Goal: Information Seeking & Learning: Learn about a topic

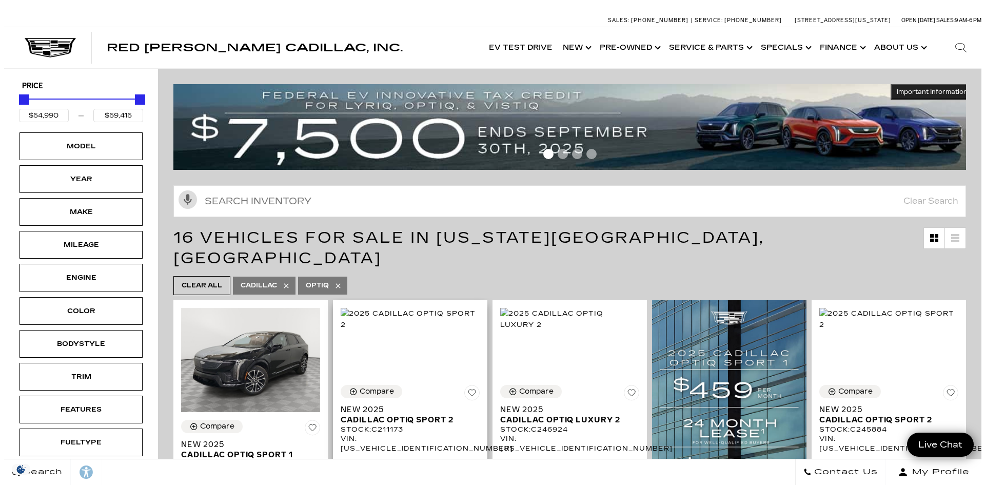
scroll to position [103, 0]
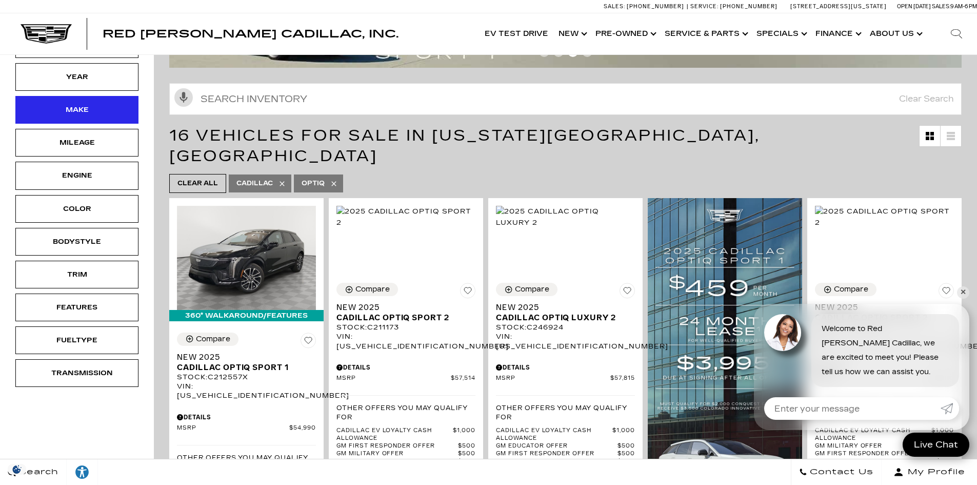
click at [91, 114] on div "Make" at bounding box center [76, 109] width 51 height 11
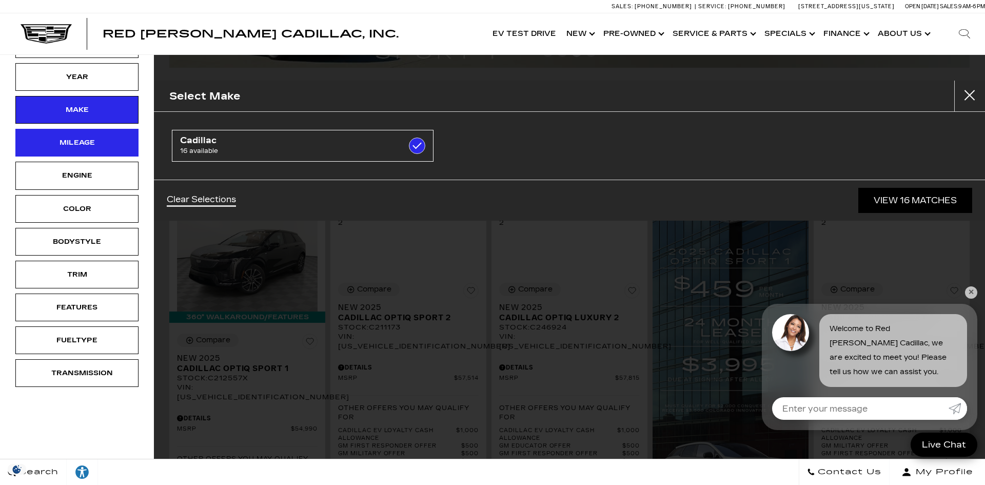
click at [39, 132] on div "Mileage" at bounding box center [76, 143] width 123 height 28
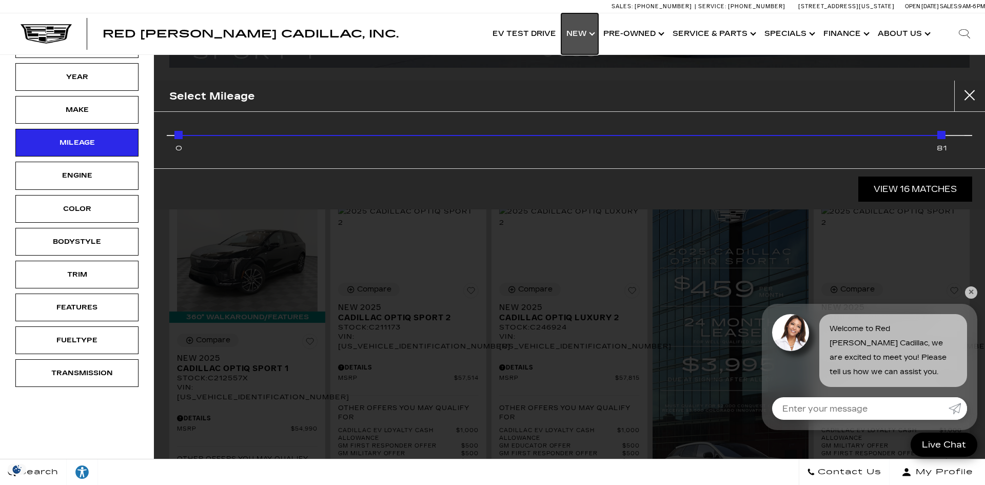
click at [591, 34] on link "Show New" at bounding box center [579, 33] width 37 height 41
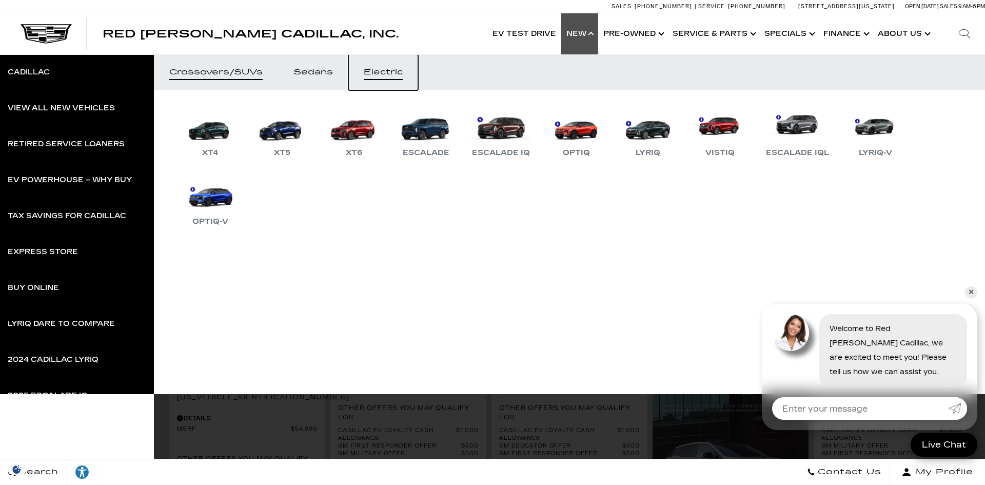
click at [391, 73] on div "Electric" at bounding box center [383, 72] width 39 height 7
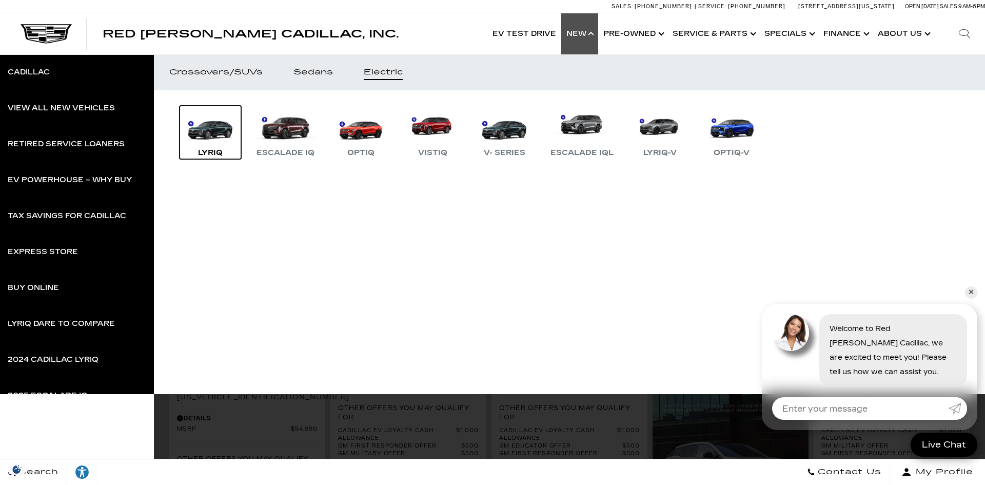
click at [221, 139] on link "LYRIQ" at bounding box center [211, 132] width 62 height 53
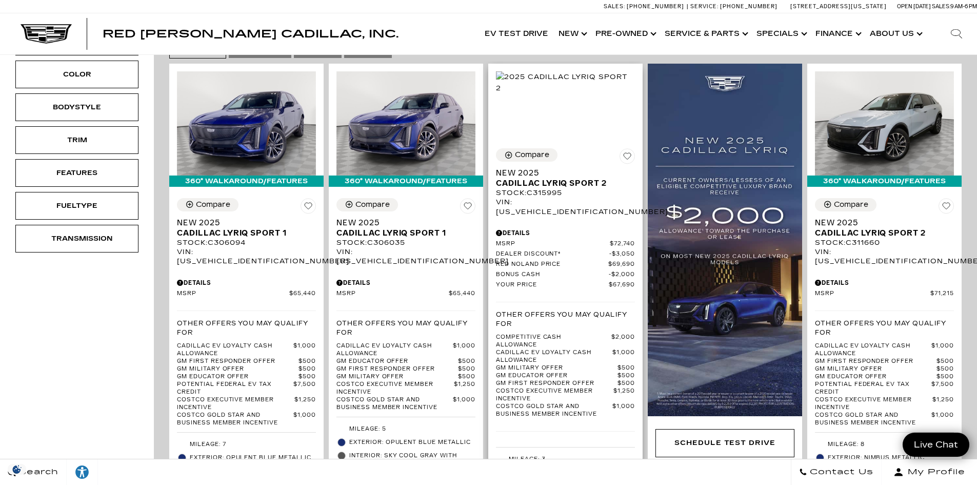
scroll to position [257, 0]
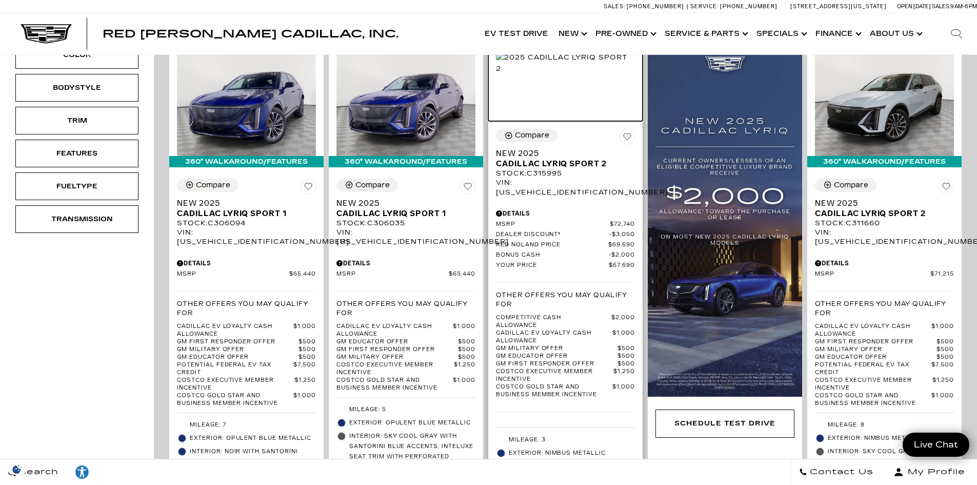
click at [564, 74] on img at bounding box center [565, 63] width 139 height 23
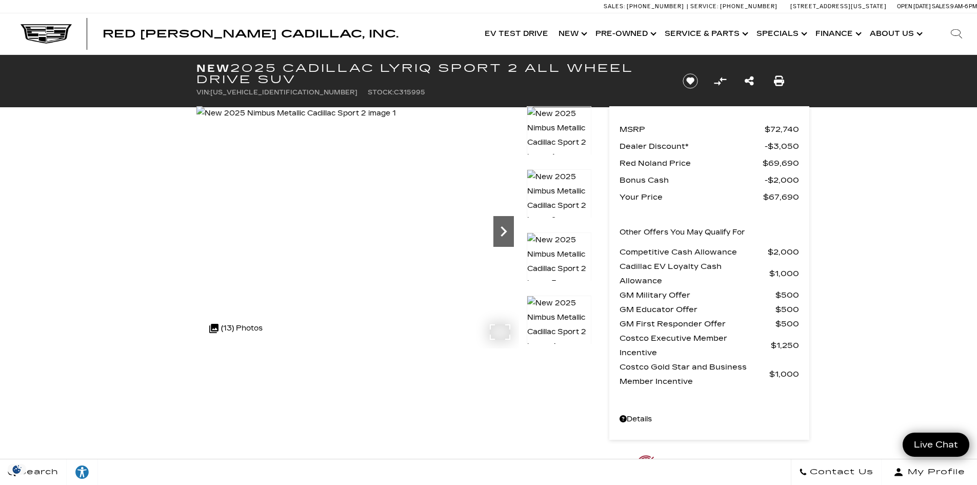
click at [502, 238] on icon "Next" at bounding box center [504, 231] width 21 height 21
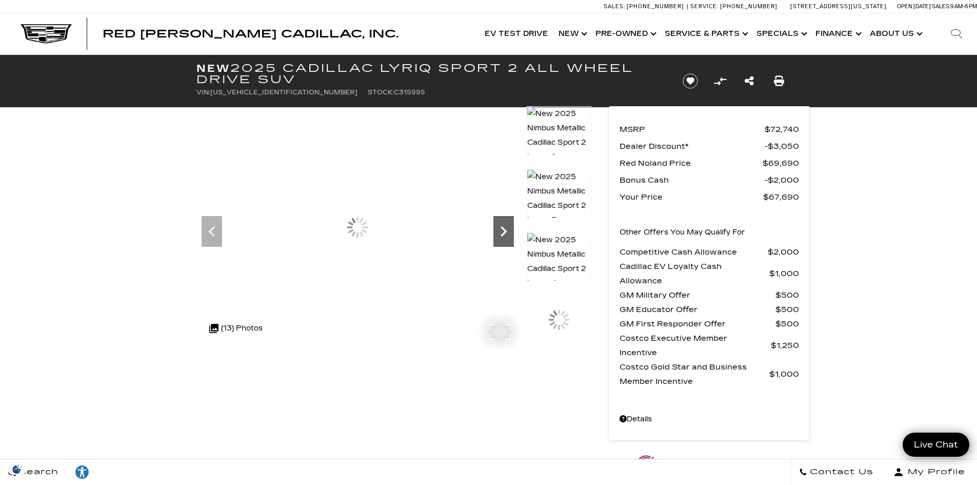
click at [503, 234] on icon "Next" at bounding box center [504, 231] width 6 height 10
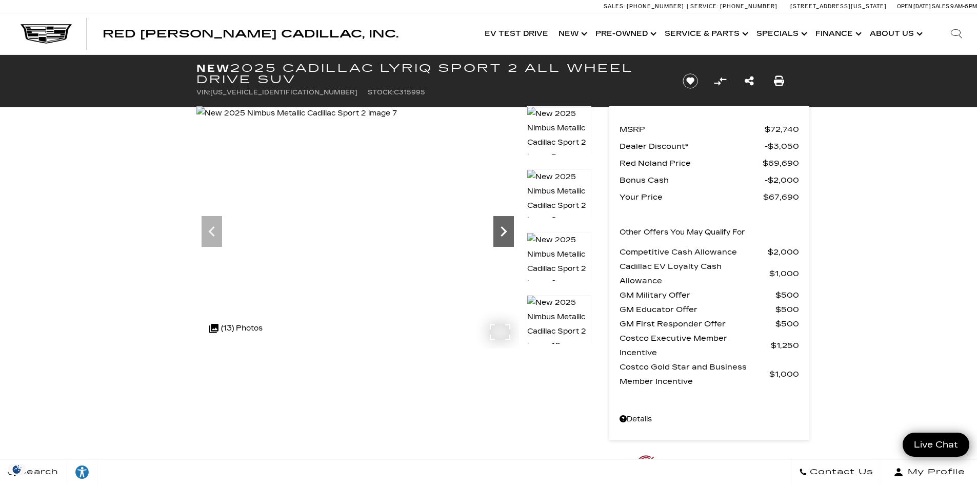
click at [503, 234] on icon "Next" at bounding box center [504, 231] width 6 height 10
